Goal: Information Seeking & Learning: Check status

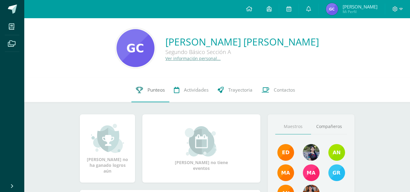
click at [164, 94] on link "Punteos" at bounding box center [150, 90] width 38 height 24
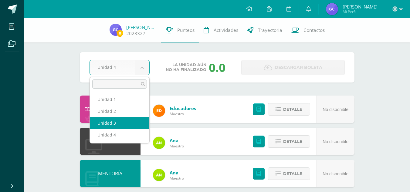
select select "Unidad 3"
